Goal: Information Seeking & Learning: Learn about a topic

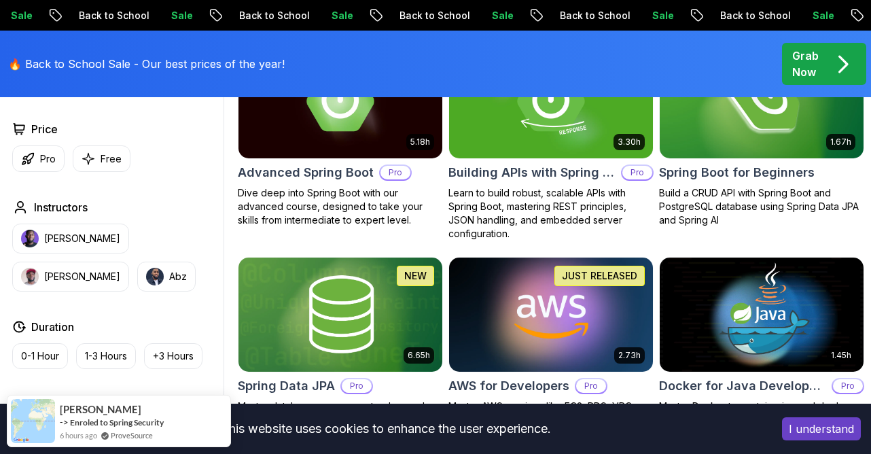
scroll to position [412, 0]
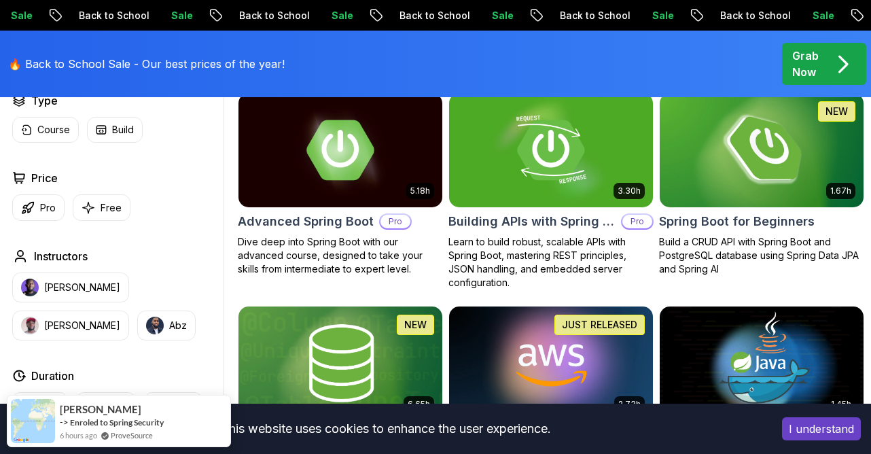
click at [781, 164] on img at bounding box center [762, 150] width 214 height 120
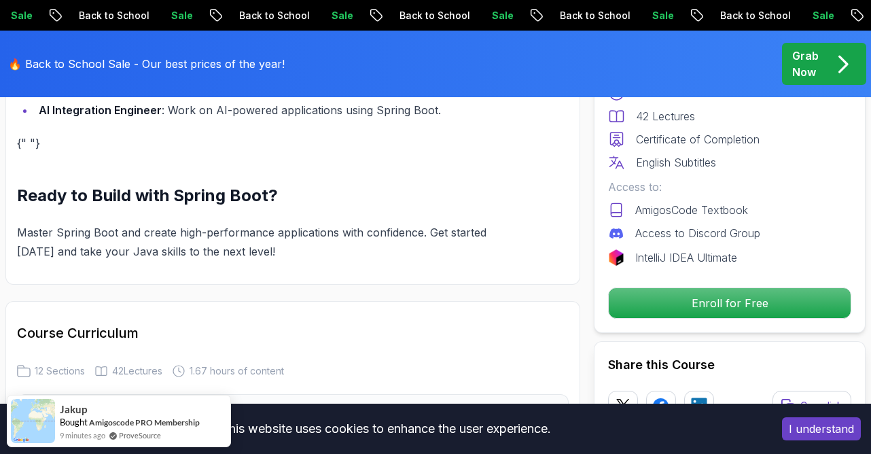
scroll to position [1834, 0]
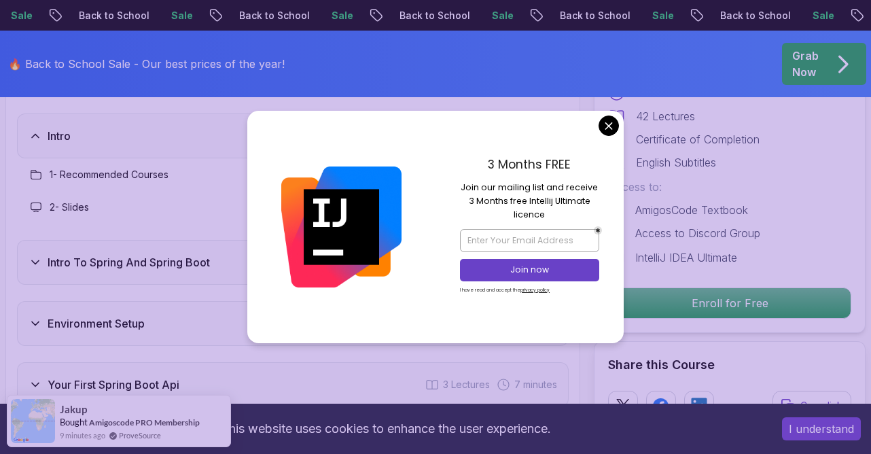
click at [597, 130] on div "3 Months FREE Join our mailing list and receive 3 Months free Intellij Ultimate…" at bounding box center [530, 227] width 188 height 232
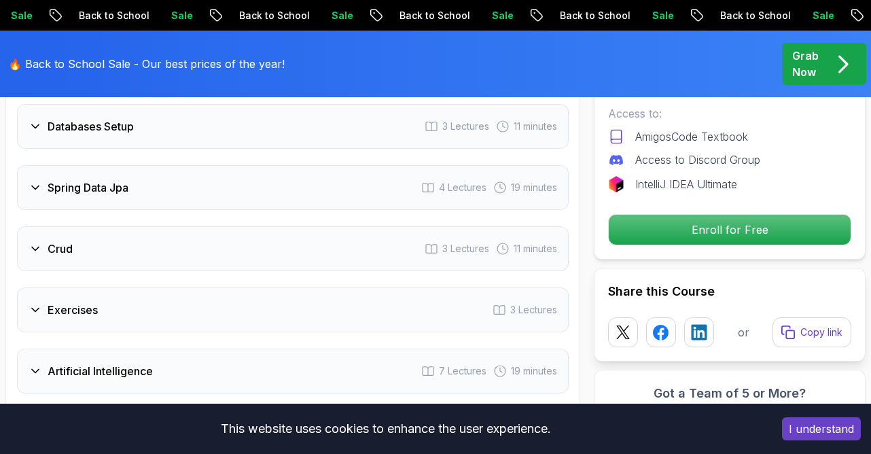
scroll to position [2521, 0]
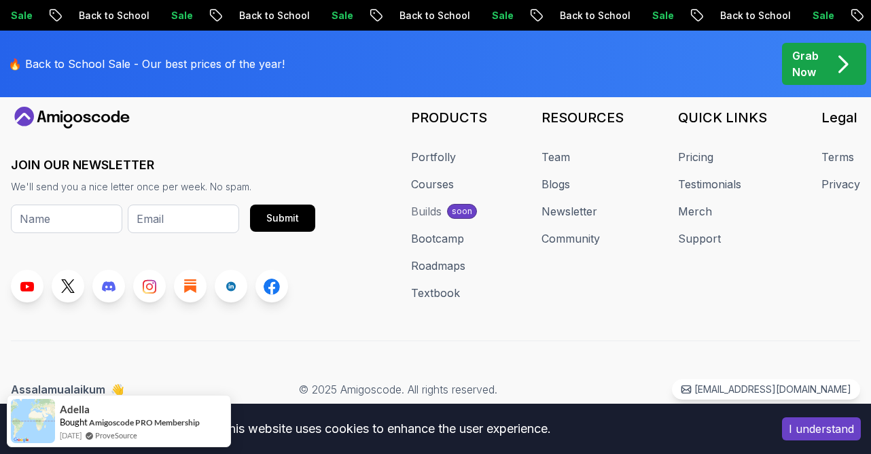
scroll to position [412, 0]
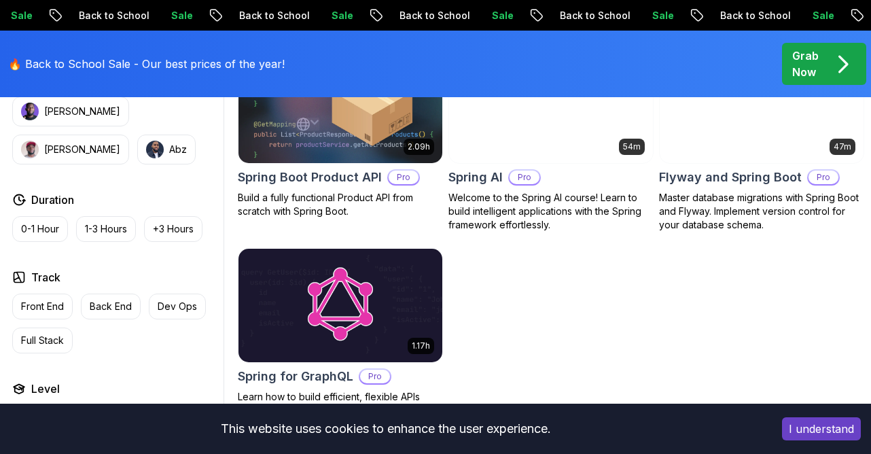
scroll to position [1195, 0]
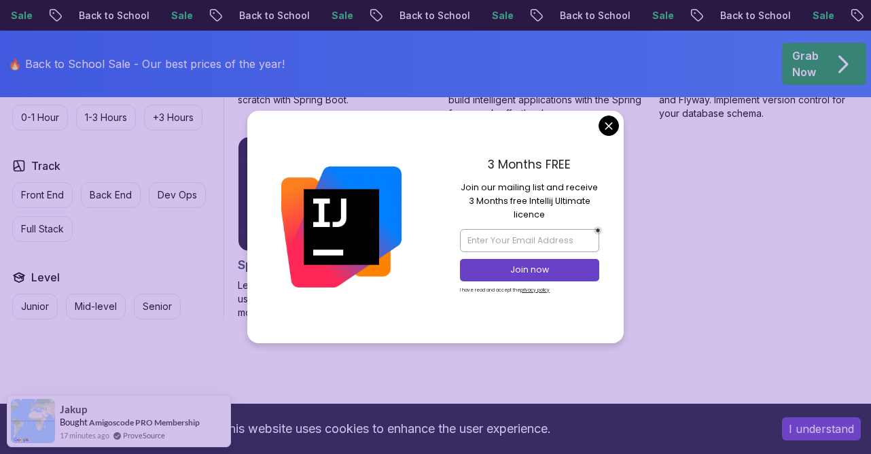
click at [813, 423] on button "I understand" at bounding box center [821, 428] width 79 height 23
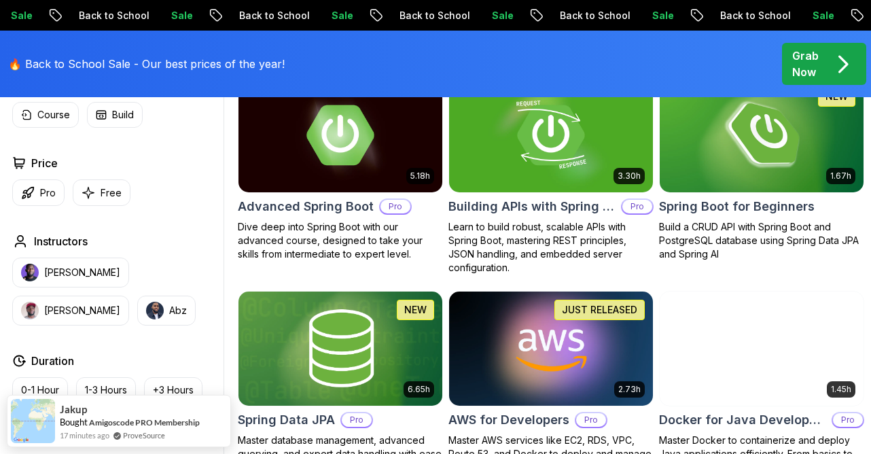
scroll to position [422, 0]
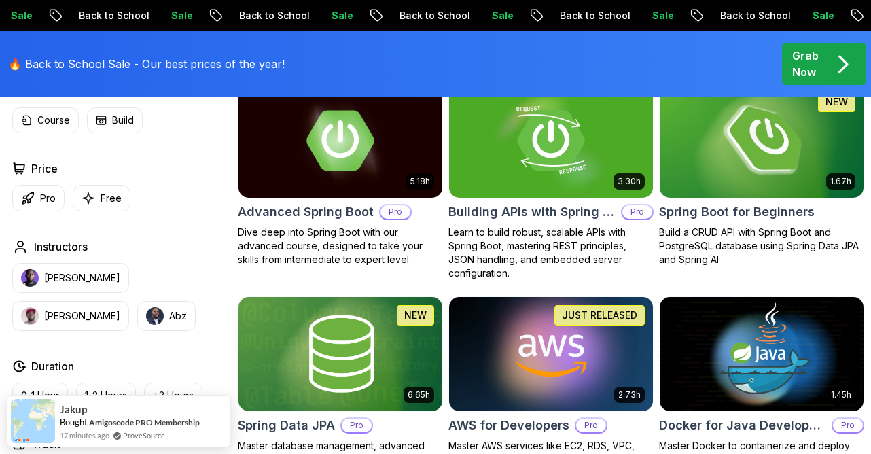
click at [730, 189] on img at bounding box center [762, 141] width 214 height 120
